Goal: Information Seeking & Learning: Learn about a topic

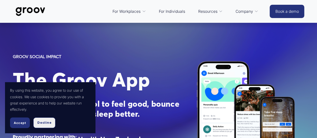
click at [41, 124] on span "Decline" at bounding box center [44, 122] width 14 height 5
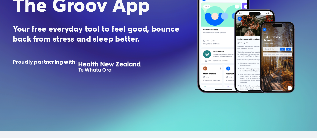
scroll to position [50, 0]
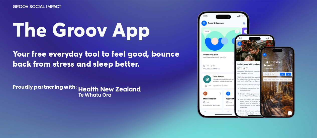
click at [58, 31] on span "The Groov App" at bounding box center [81, 30] width 137 height 24
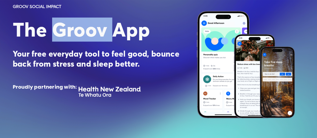
click at [58, 31] on span "The Groov App" at bounding box center [81, 30] width 137 height 24
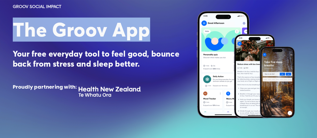
click at [58, 31] on span "The Groov App" at bounding box center [81, 30] width 137 height 24
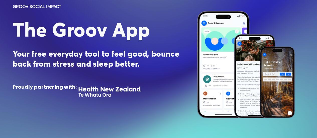
click at [70, 58] on strong "Your free everyday tool to feel good, bounce back from stress and sleep better." at bounding box center [97, 59] width 169 height 20
click at [70, 57] on strong "Your free everyday tool to feel good, bounce back from stress and sleep better." at bounding box center [97, 59] width 169 height 20
click at [70, 62] on strong "Your free everyday tool to feel good, bounce back from stress and sleep better." at bounding box center [97, 59] width 169 height 20
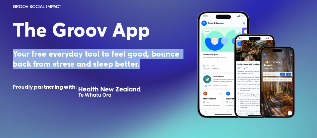
click at [70, 62] on strong "Your free everyday tool to feel good, bounce back from stress and sleep better." at bounding box center [97, 59] width 169 height 20
click at [68, 57] on strong "Your free everyday tool to feel good, bounce back from stress and sleep better." at bounding box center [97, 59] width 169 height 20
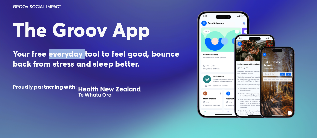
click at [68, 57] on strong "Your free everyday tool to feel good, bounce back from stress and sleep better." at bounding box center [97, 59] width 169 height 20
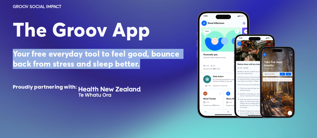
click at [68, 57] on strong "Your free everyday tool to feel good, bounce back from stress and sleep better." at bounding box center [97, 59] width 169 height 20
click at [66, 66] on strong "Your free everyday tool to feel good, bounce back from stress and sleep better." at bounding box center [97, 59] width 169 height 20
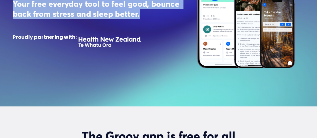
scroll to position [100, 0]
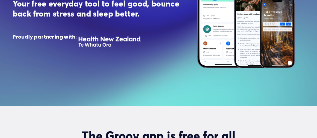
click at [97, 46] on div at bounding box center [109, 41] width 71 height 19
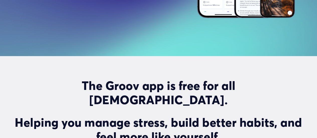
scroll to position [200, 0]
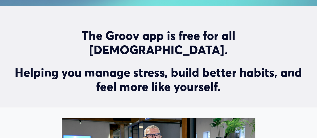
click at [30, 65] on h2 "Helping you manage stress, build better habits, and feel more like yourself." at bounding box center [158, 79] width 291 height 28
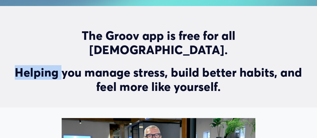
click at [30, 65] on h2 "Helping you manage stress, build better habits, and feel more like yourself." at bounding box center [158, 79] width 291 height 28
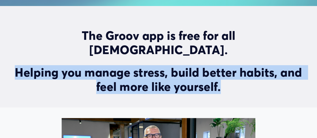
click at [30, 65] on h2 "Helping you manage stress, build better habits, and feel more like yourself." at bounding box center [158, 79] width 291 height 28
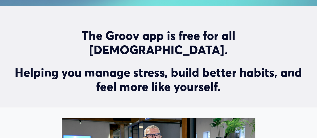
click at [89, 41] on h2 "The Groov app is free for all [DEMOGRAPHIC_DATA]." at bounding box center [158, 43] width 291 height 28
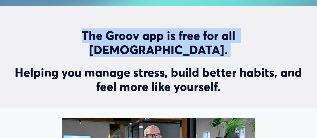
click at [89, 41] on h2 "The Groov app is free for all [DEMOGRAPHIC_DATA]." at bounding box center [158, 43] width 291 height 28
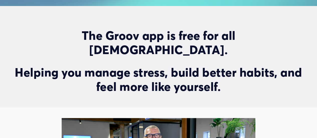
click at [97, 65] on h2 "Helping you manage stress, build better habits, and feel more like yourself." at bounding box center [158, 79] width 291 height 28
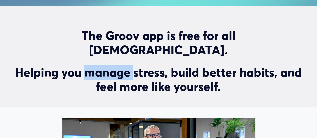
click at [97, 65] on h2 "Helping you manage stress, build better habits, and feel more like yourself." at bounding box center [158, 79] width 291 height 28
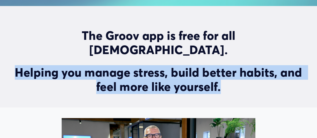
click at [97, 65] on h2 "Helping you manage stress, build better habits, and feel more like yourself." at bounding box center [158, 79] width 291 height 28
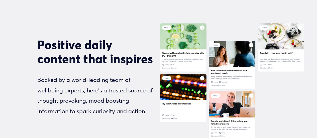
scroll to position [801, 0]
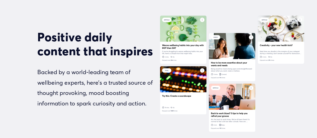
click at [60, 30] on strong "Positive daily content that inspires" at bounding box center [95, 44] width 116 height 29
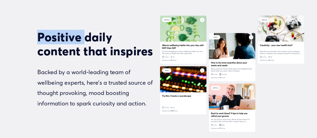
click at [60, 30] on strong "Positive daily content that inspires" at bounding box center [95, 44] width 116 height 29
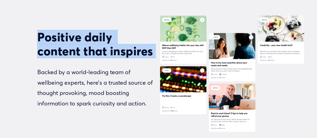
click at [60, 30] on strong "Positive daily content that inspires" at bounding box center [95, 44] width 116 height 29
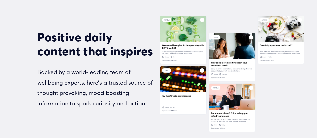
click at [57, 67] on p "Backed by a world-leading team of wellbeing experts, here’s a trusted source of…" at bounding box center [97, 88] width 120 height 42
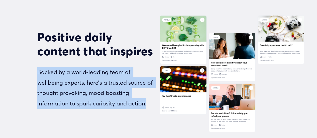
click at [57, 67] on p "Backed by a world-leading team of wellbeing experts, here’s a trusted source of…" at bounding box center [97, 88] width 120 height 42
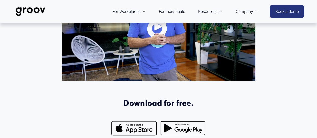
scroll to position [300, 0]
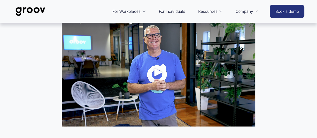
click at [163, 11] on link "For Individuals" at bounding box center [171, 12] width 31 height 12
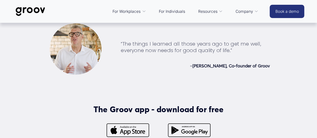
scroll to position [1073, 0]
